Goal: Task Accomplishment & Management: Manage account settings

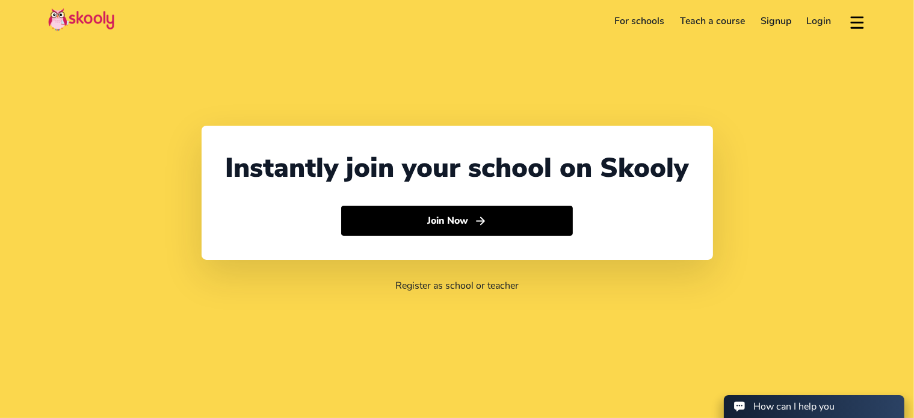
select select "27"
select select "[GEOGRAPHIC_DATA]"
select select "[GEOGRAPHIC_DATA]/[GEOGRAPHIC_DATA]"
click at [816, 21] on link "Login" at bounding box center [819, 20] width 40 height 19
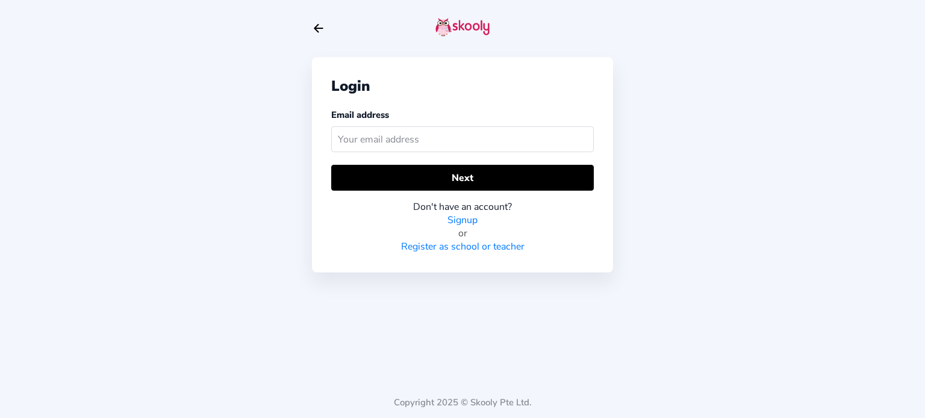
click at [443, 137] on input "text" at bounding box center [462, 139] width 262 height 26
type input "[EMAIL_ADDRESS][DOMAIN_NAME]"
